Goal: Information Seeking & Learning: Learn about a topic

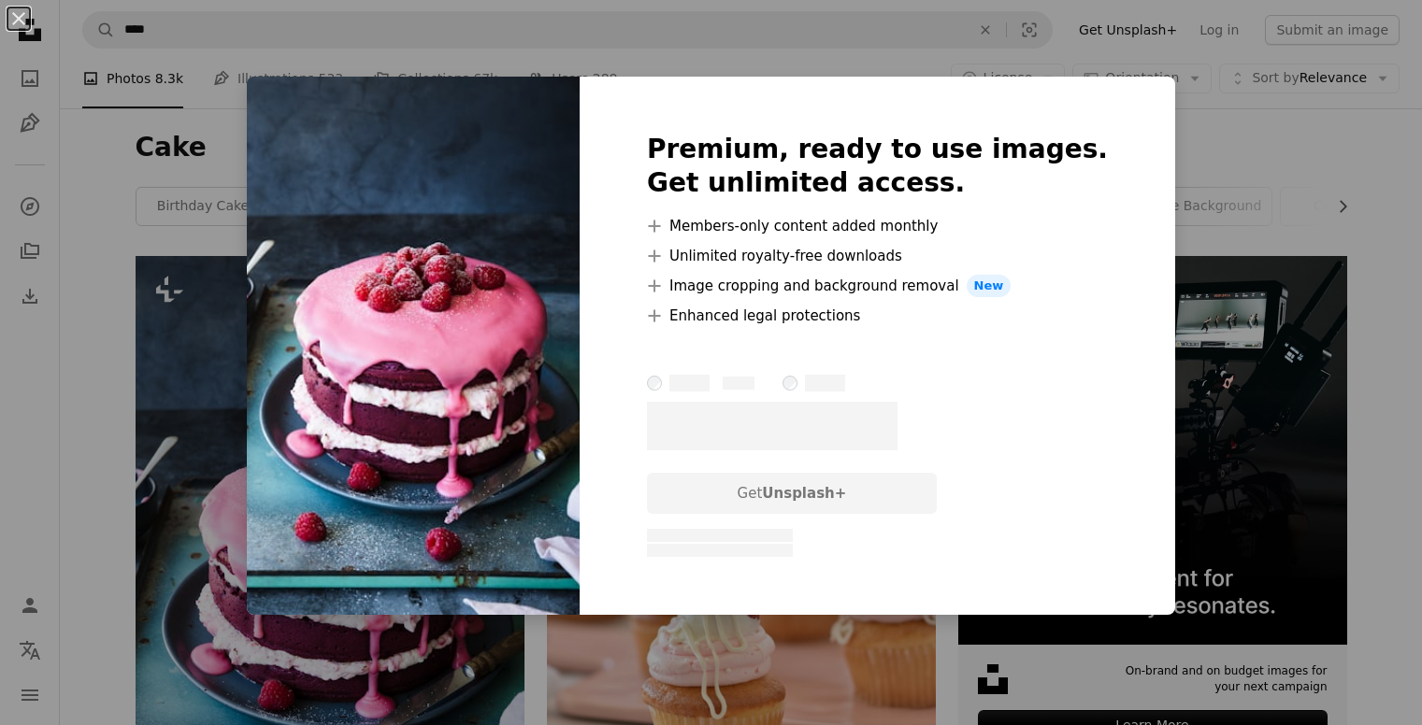
scroll to position [280, 0]
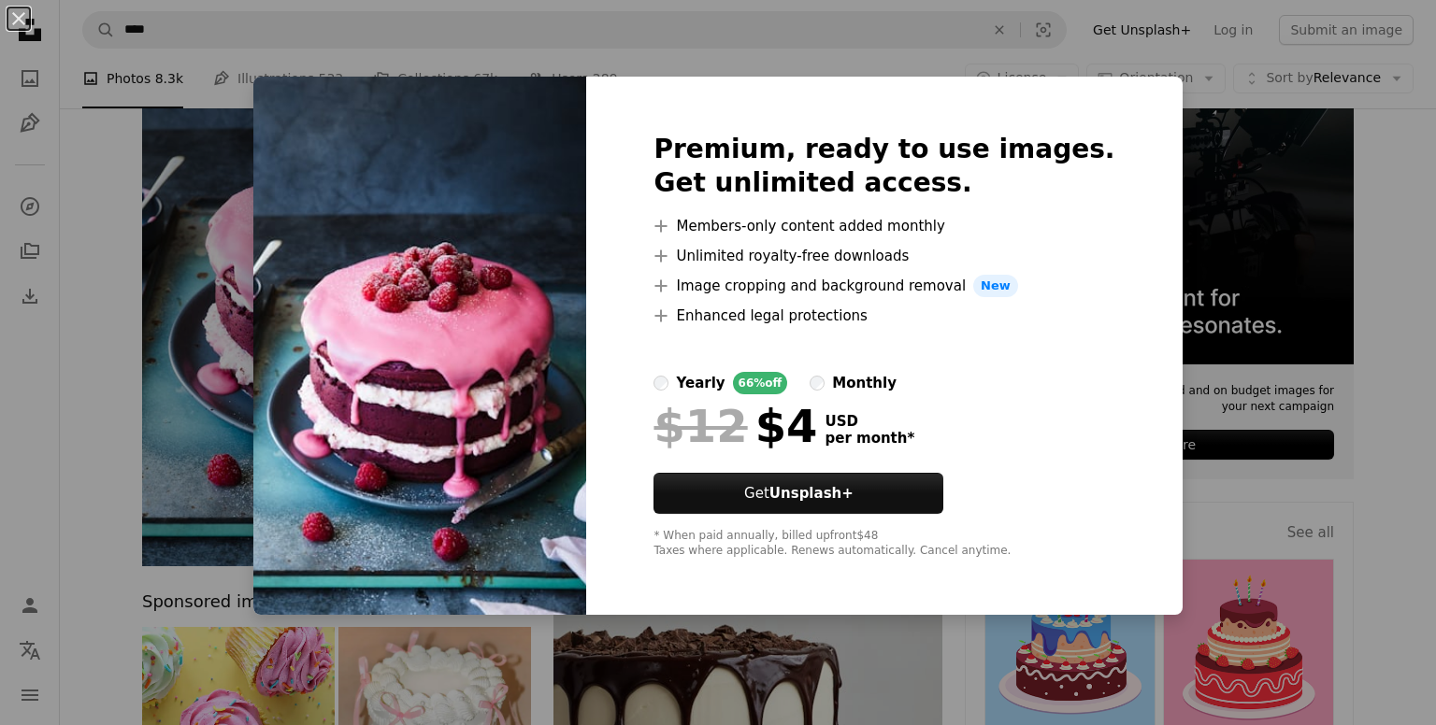
click at [229, 199] on div "An X shape Premium, ready to use images. Get unlimited access. A plus sign Memb…" at bounding box center [718, 362] width 1436 height 725
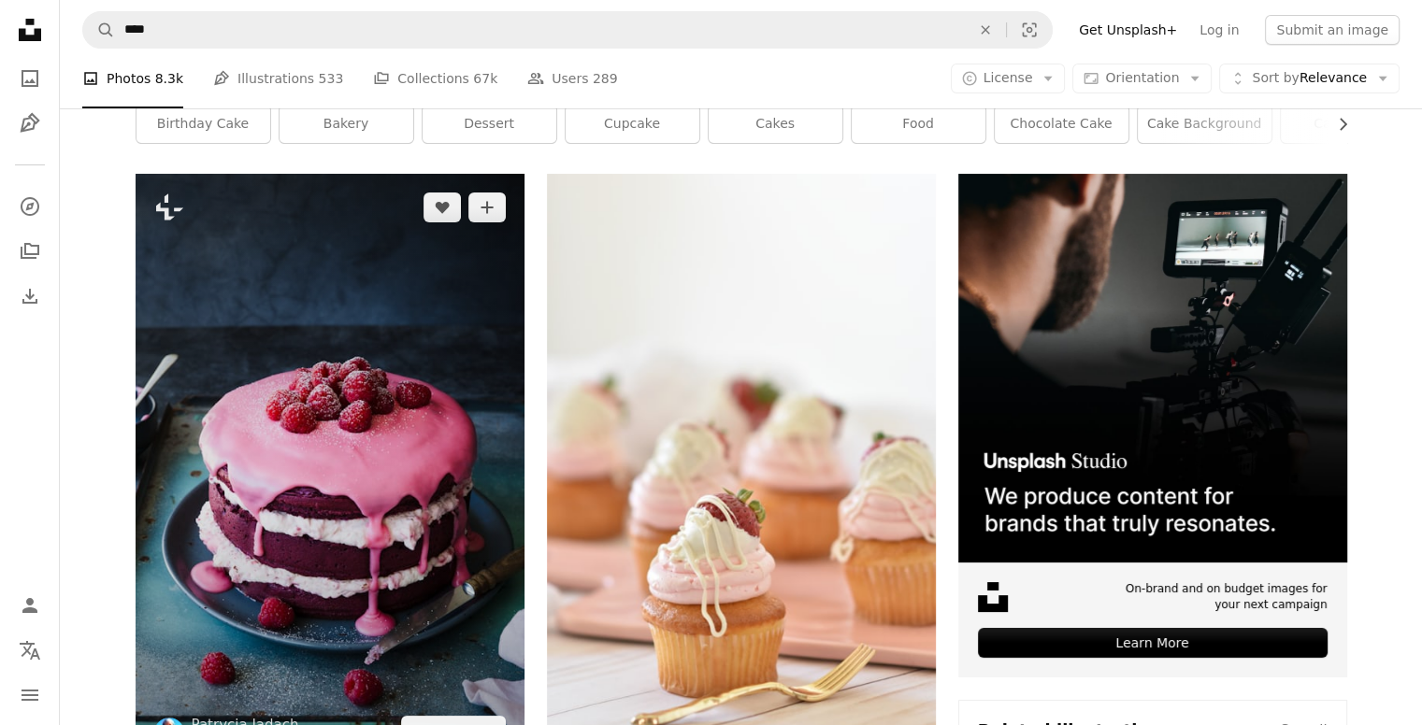
scroll to position [93, 0]
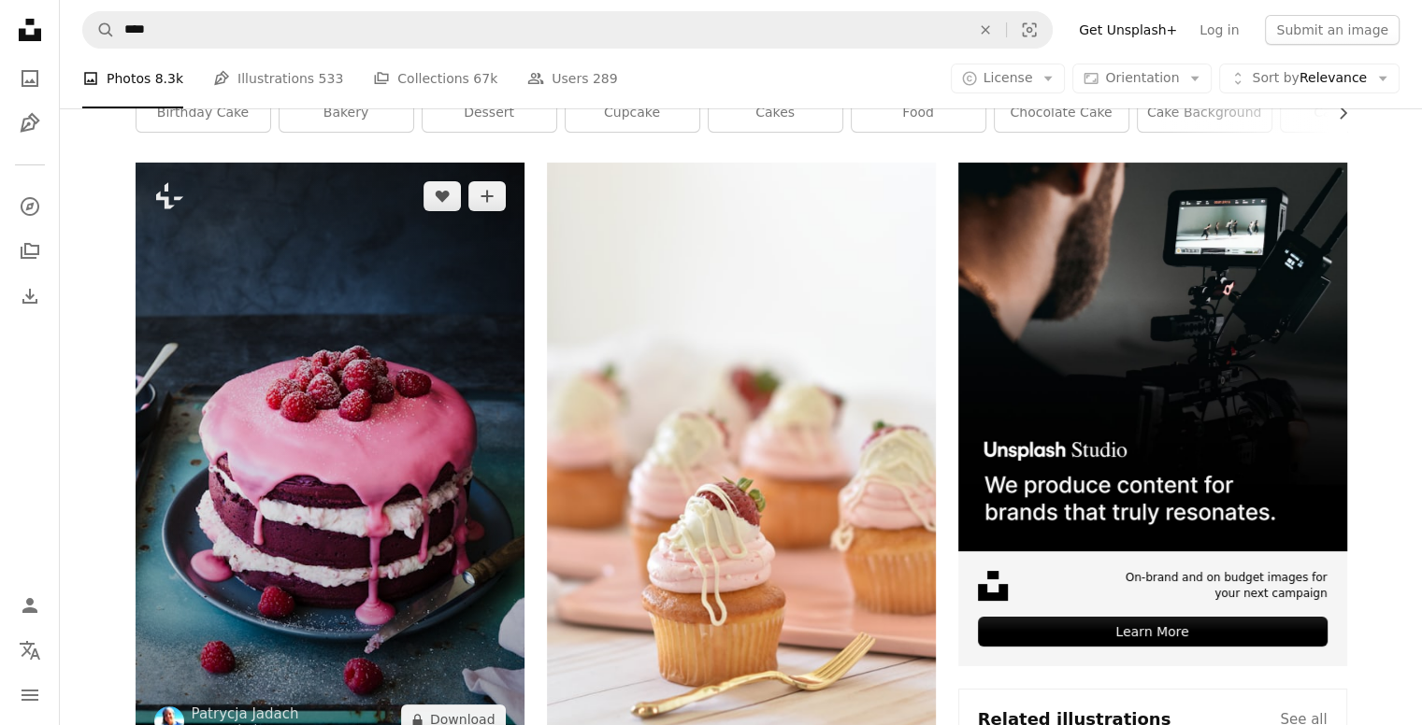
click at [319, 334] on img at bounding box center [330, 458] width 389 height 591
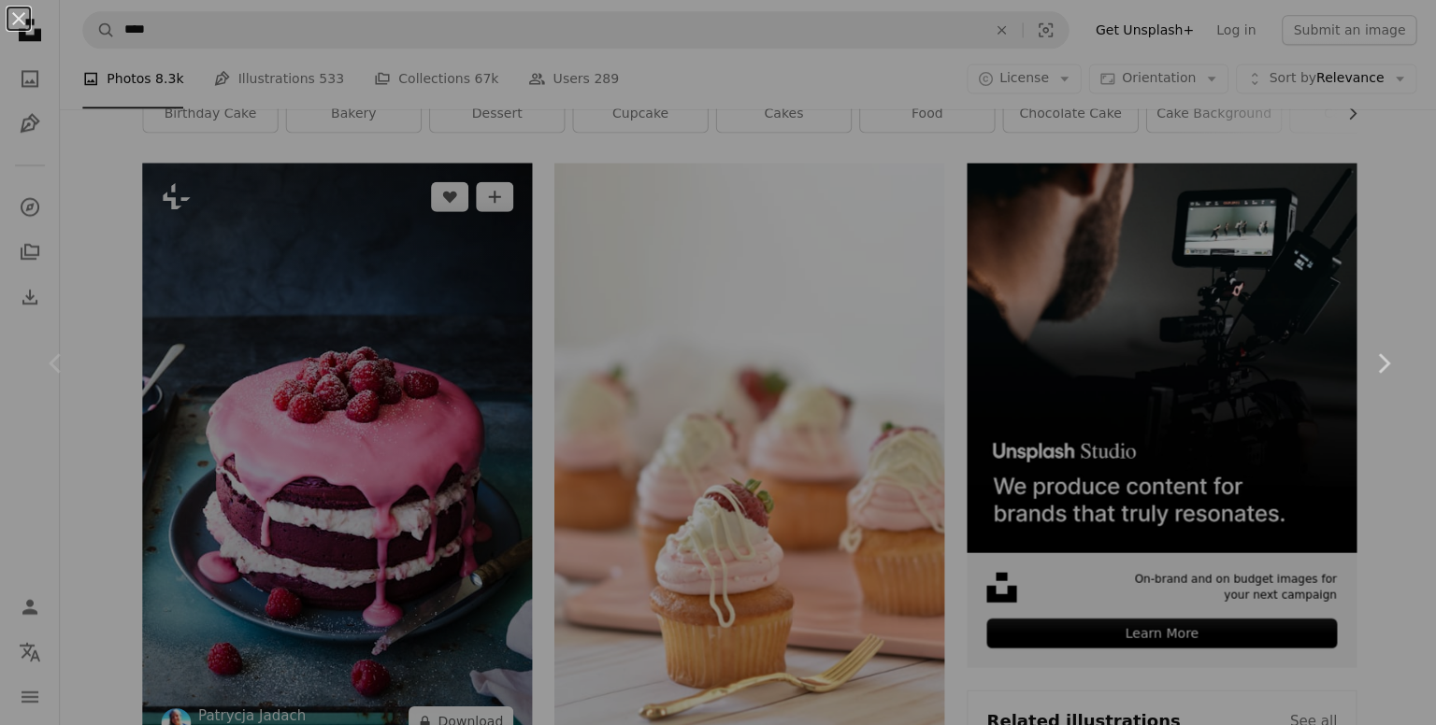
click at [319, 334] on div "An X shape Chevron left Chevron right" at bounding box center [718, 362] width 1436 height 725
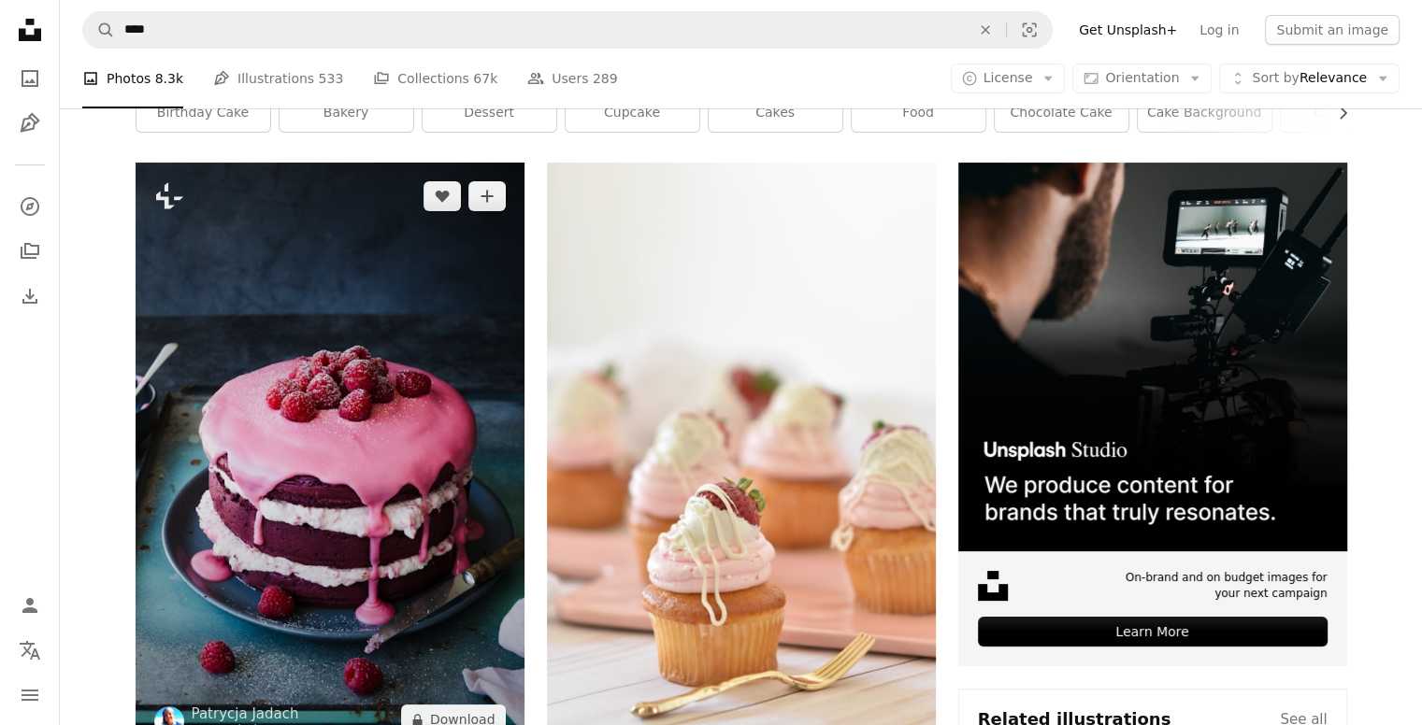
click at [318, 305] on img at bounding box center [330, 458] width 389 height 591
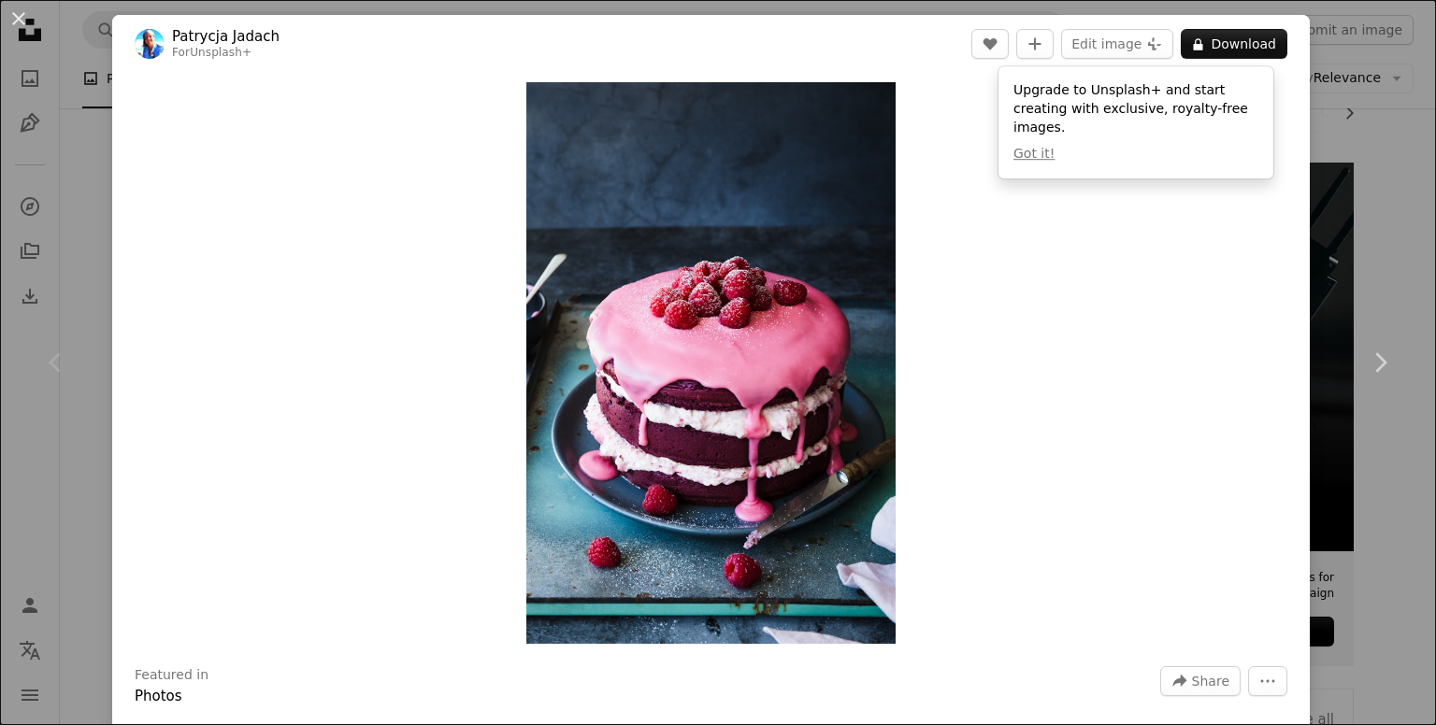
click at [86, 98] on div "An X shape Chevron left Chevron right [PERSON_NAME] For Unsplash+ A heart A plu…" at bounding box center [718, 362] width 1436 height 725
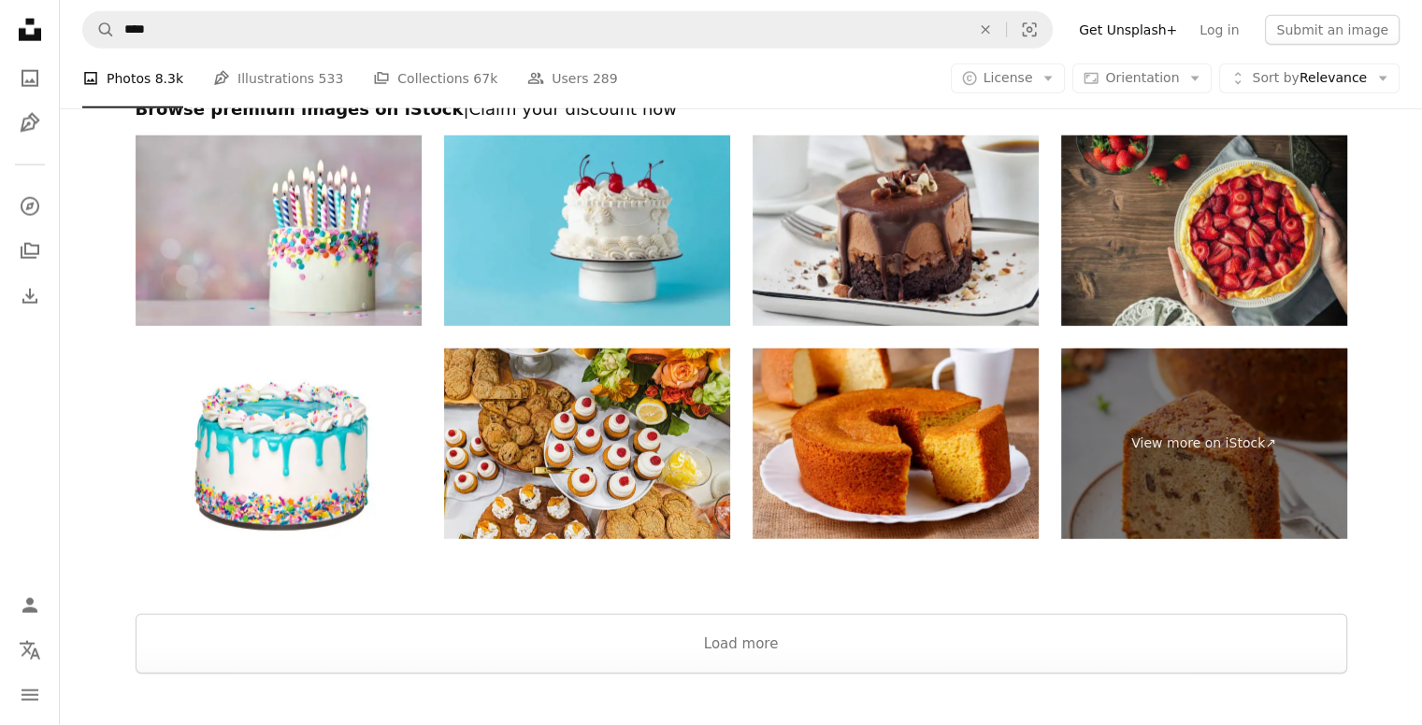
scroll to position [4768, 0]
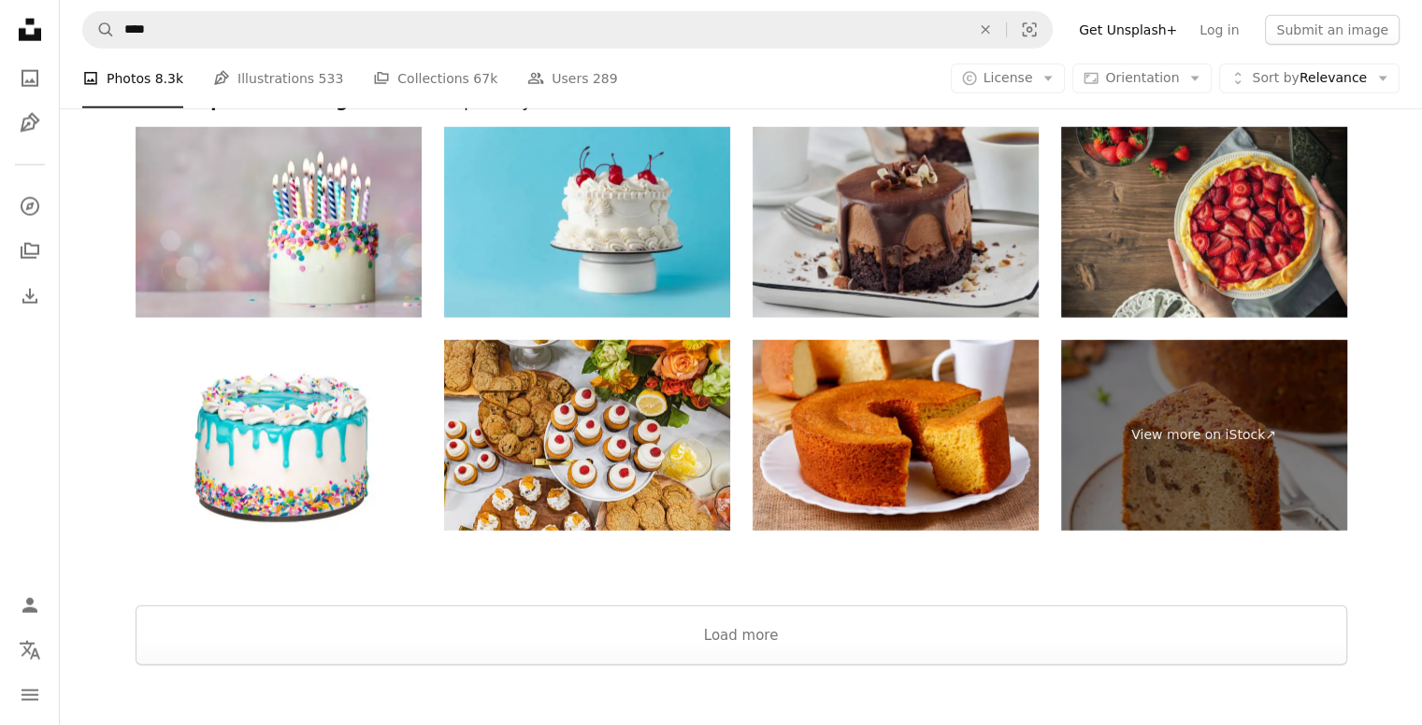
click at [957, 214] on img at bounding box center [896, 222] width 286 height 191
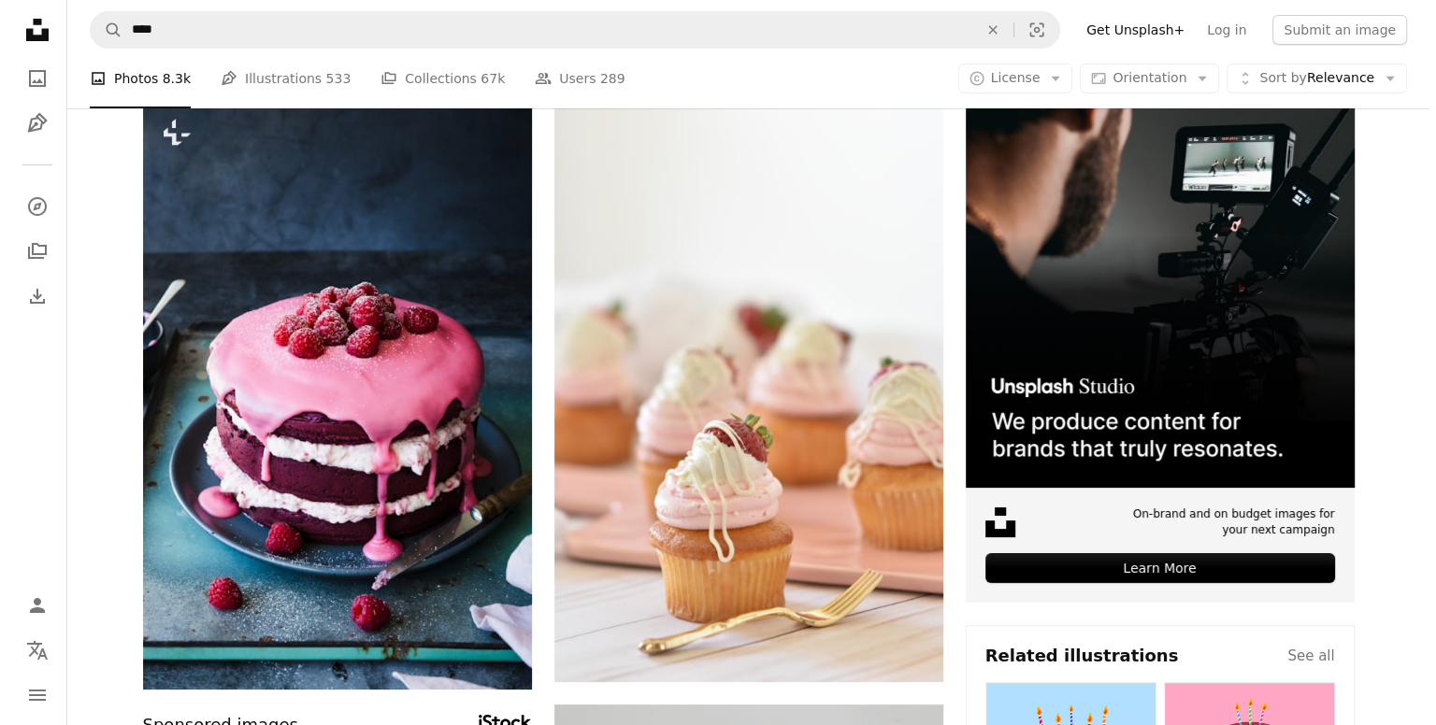
scroll to position [154, 0]
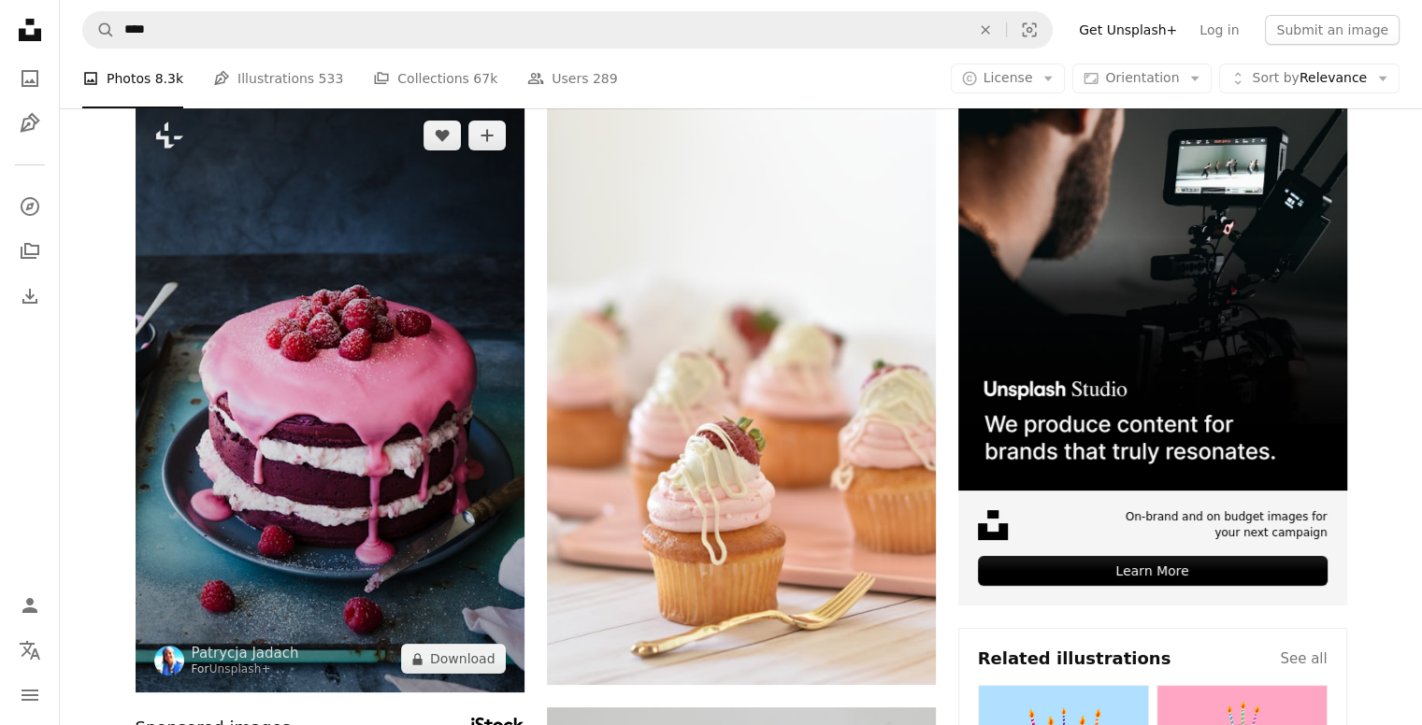
click at [359, 225] on img at bounding box center [330, 397] width 389 height 591
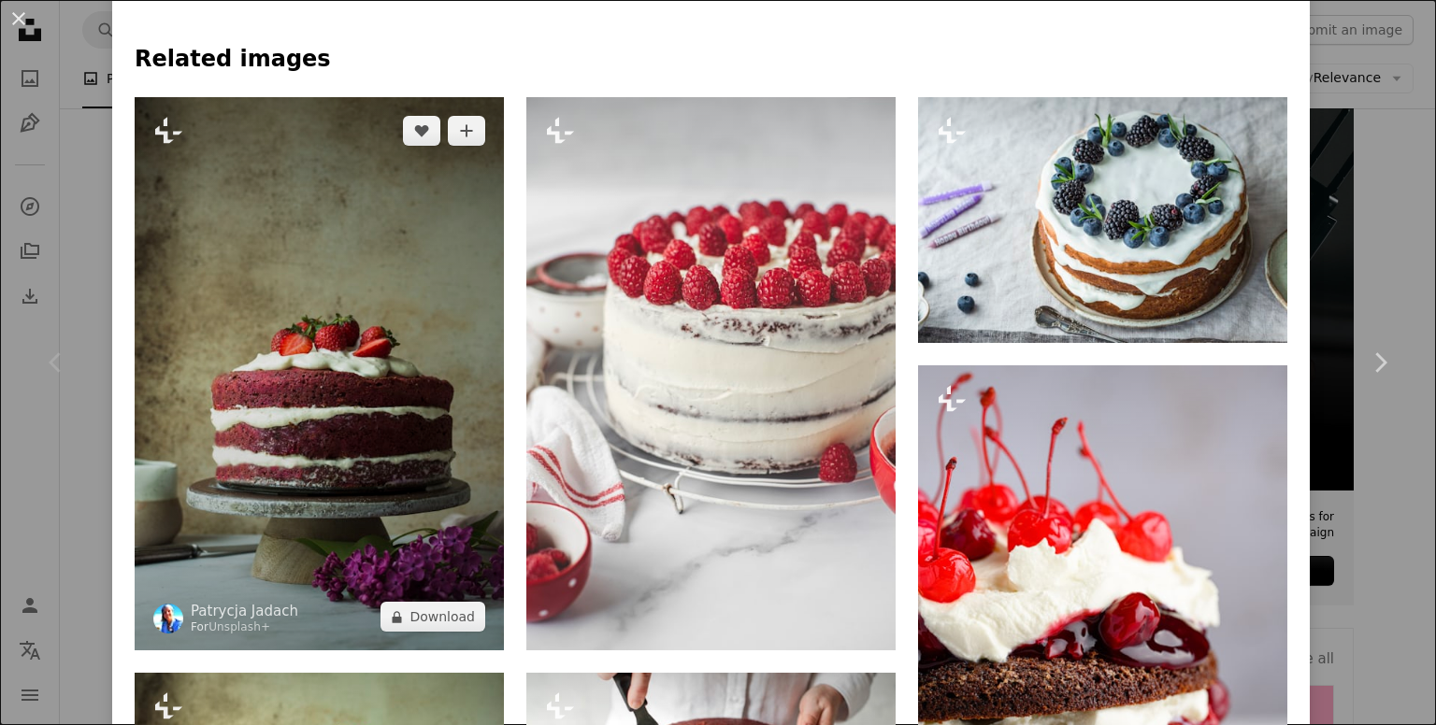
scroll to position [841, 0]
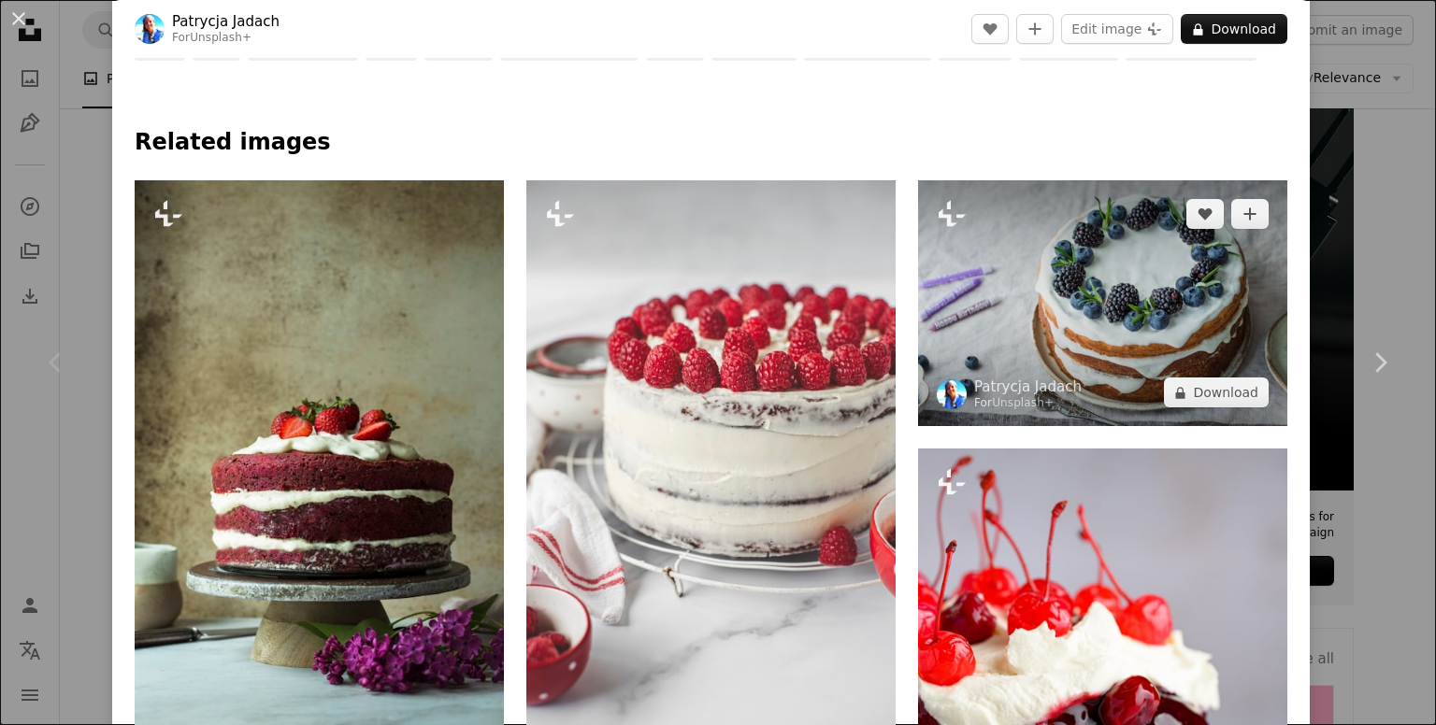
click at [1036, 254] on img at bounding box center [1102, 303] width 369 height 246
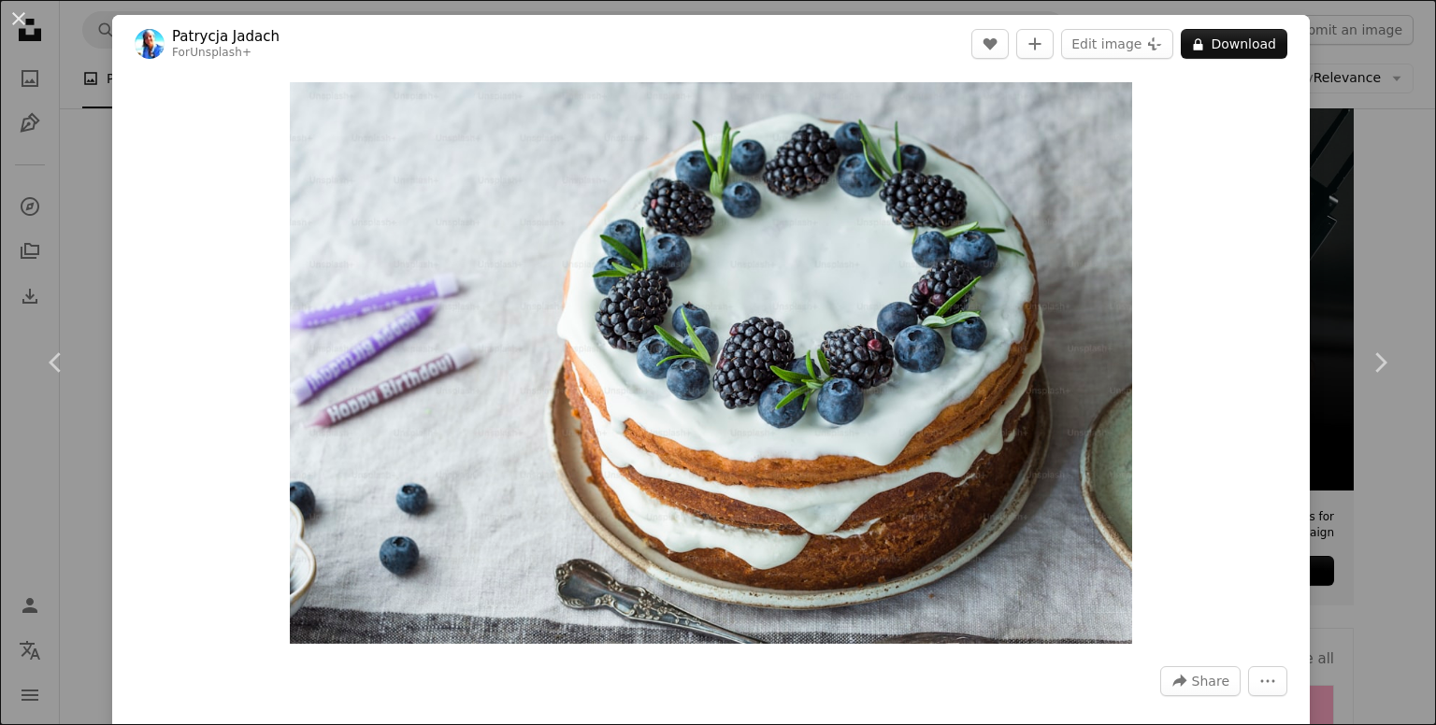
click at [1390, 260] on div "An X shape Chevron left Chevron right [PERSON_NAME] For Unsplash+ A heart A plu…" at bounding box center [718, 362] width 1436 height 725
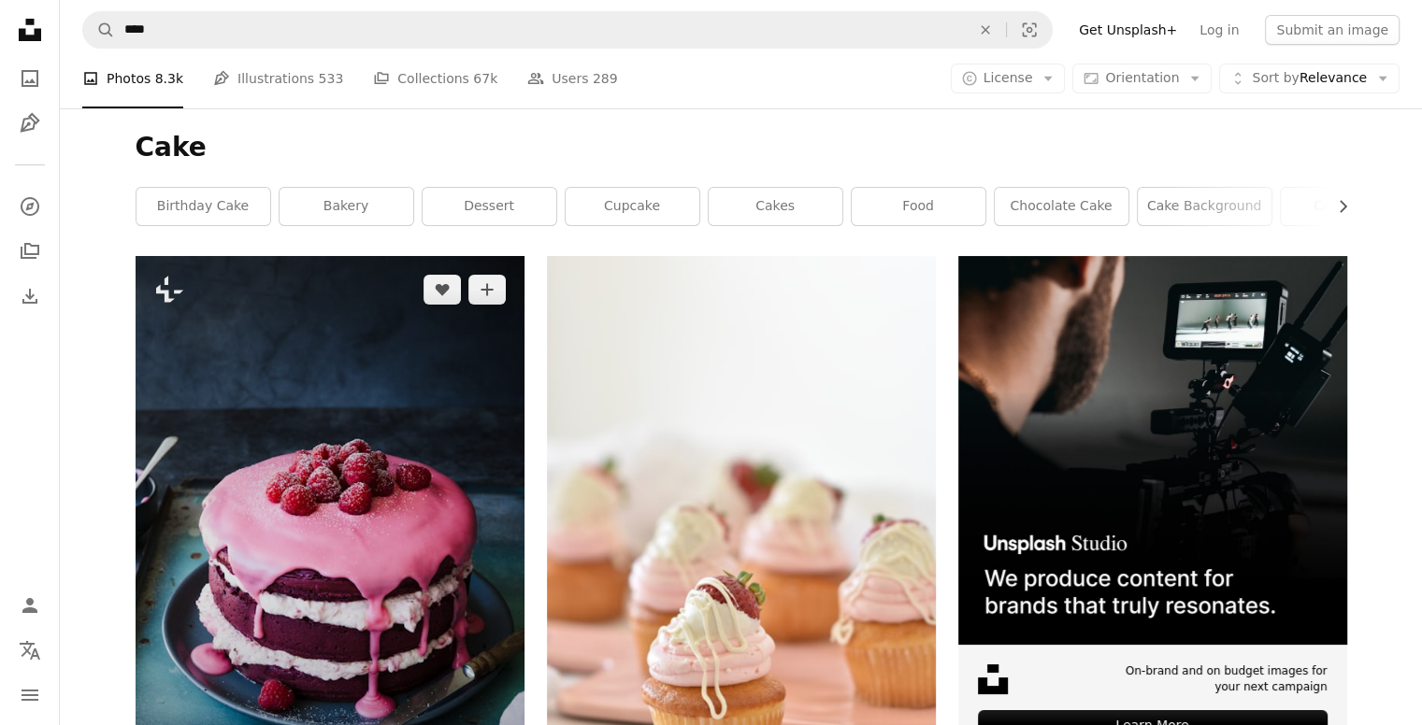
click at [463, 396] on img at bounding box center [330, 551] width 389 height 591
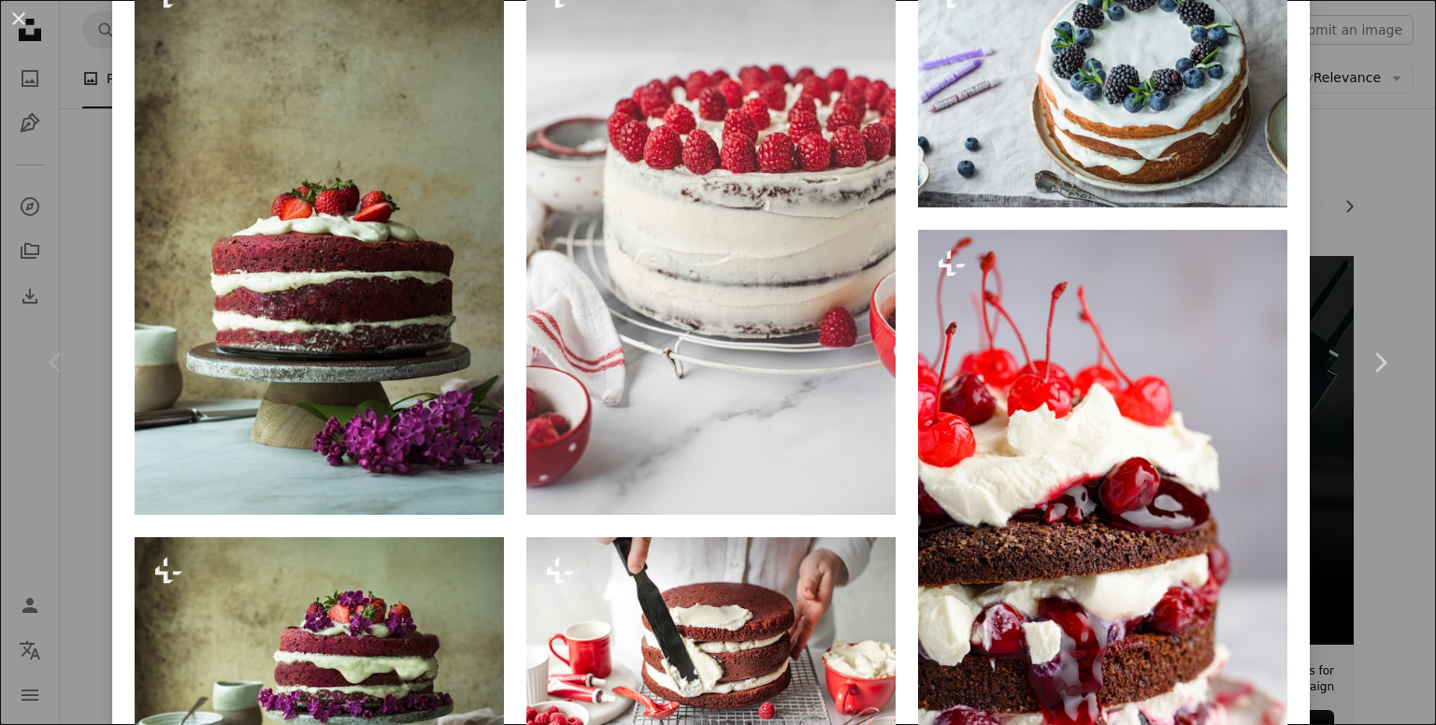
scroll to position [1215, 0]
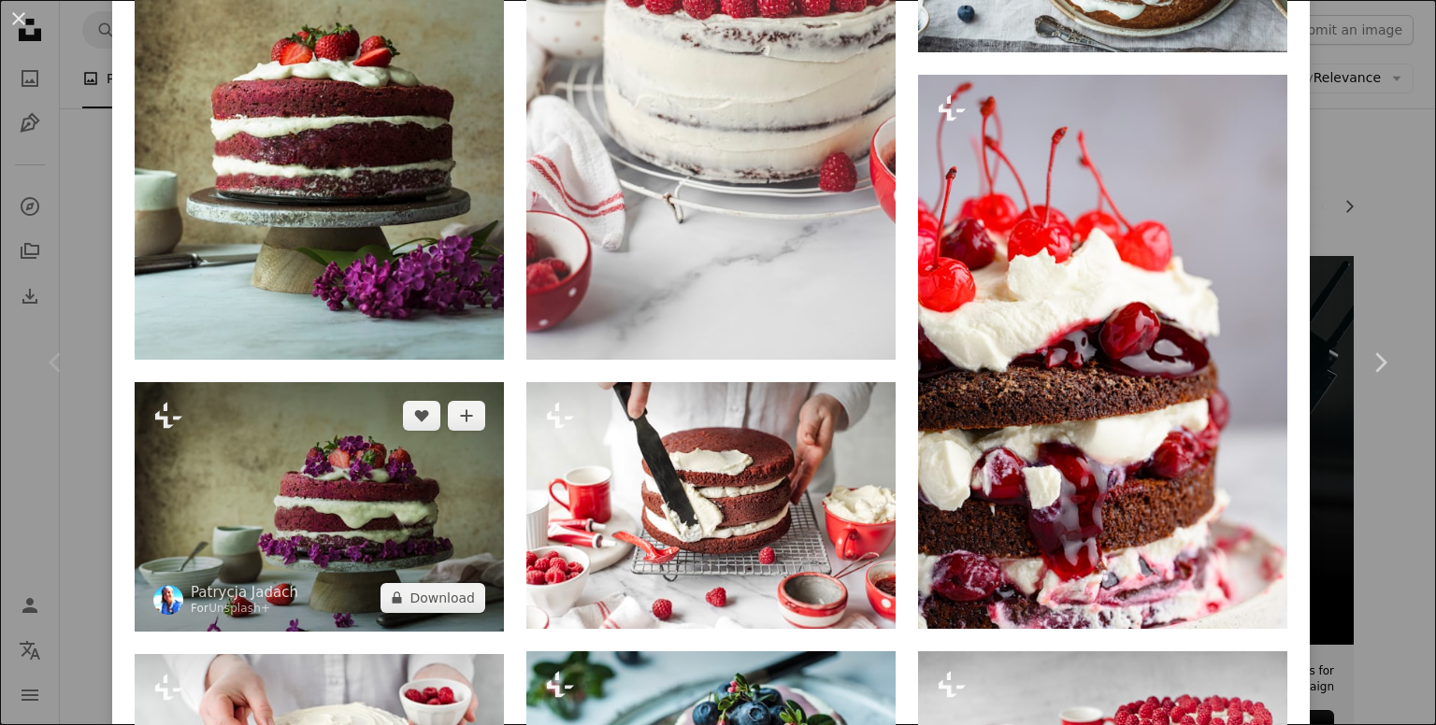
click at [328, 437] on img at bounding box center [319, 506] width 369 height 249
